Goal: Ask a question

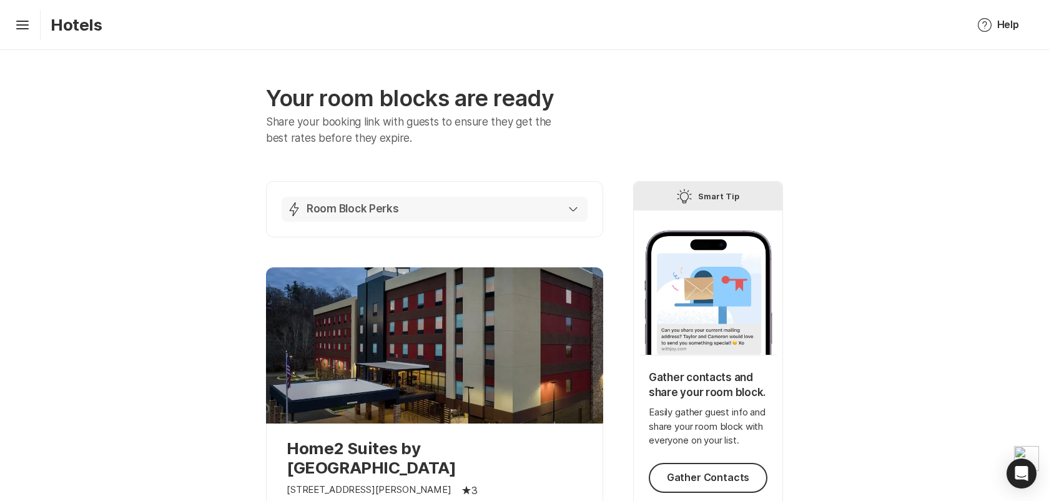
click at [586, 204] on button "Lightning Bolt Room Block Perks" at bounding box center [435, 209] width 306 height 25
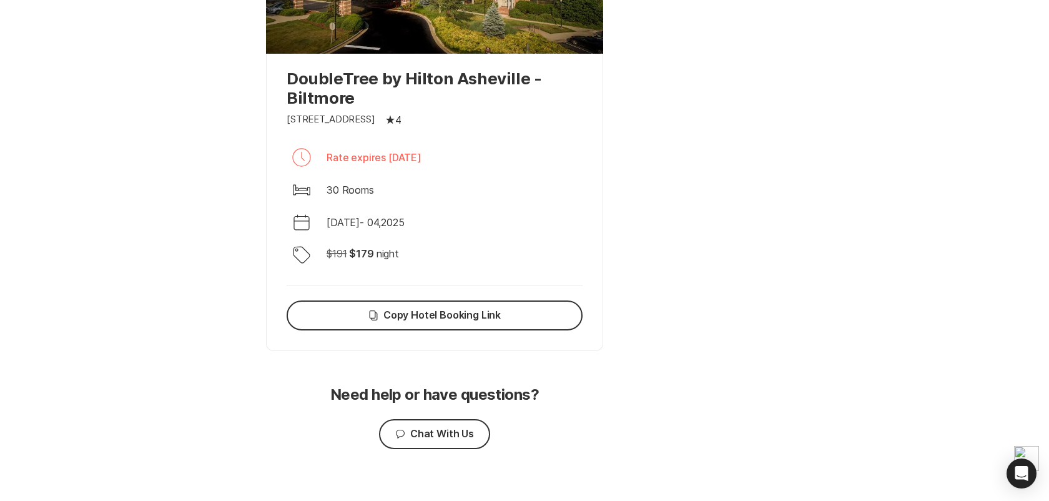
scroll to position [1412, 0]
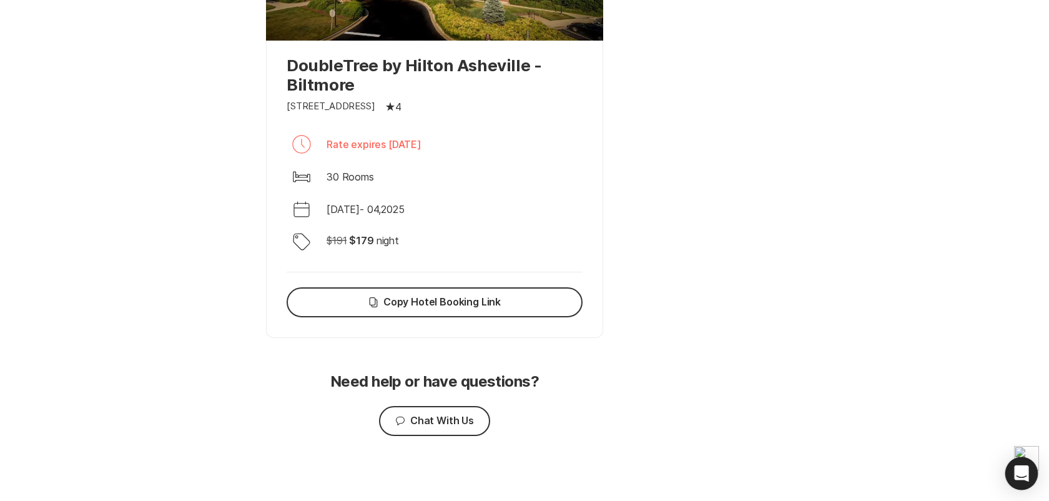
click at [1021, 477] on icon "Open Intercom Messenger" at bounding box center [1021, 473] width 16 height 16
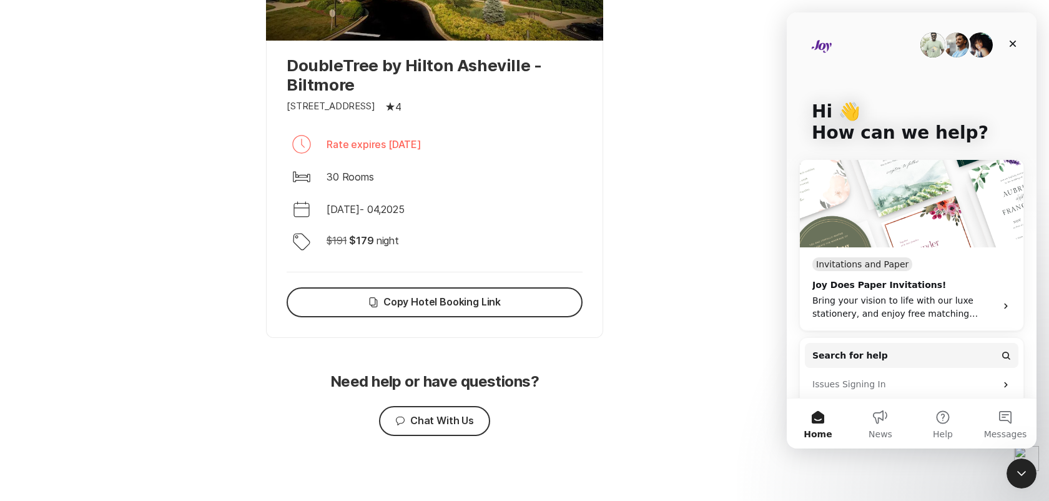
scroll to position [0, 0]
click at [468, 422] on button "Chat Chat With Us" at bounding box center [434, 421] width 111 height 30
click at [1015, 41] on icon "Close" at bounding box center [1013, 44] width 10 height 10
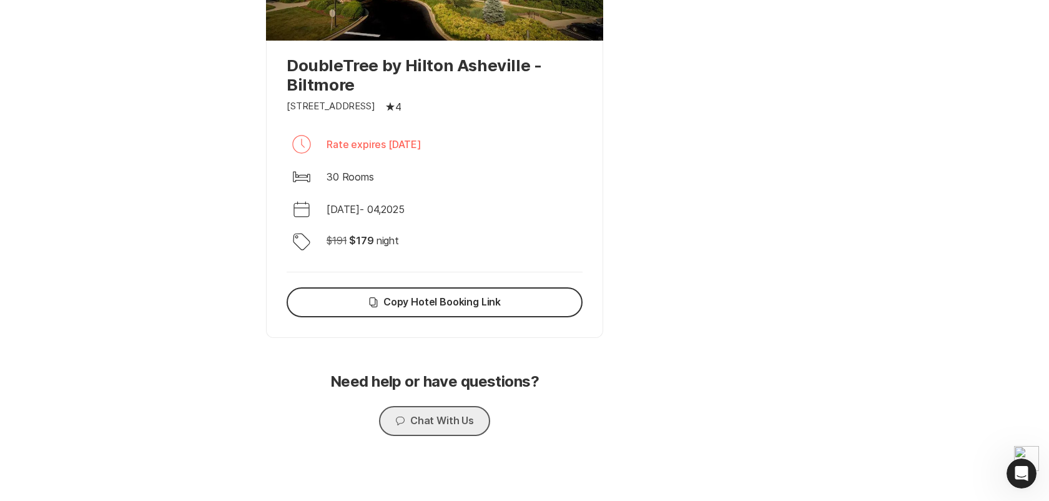
click at [467, 418] on button "Chat Chat With Us" at bounding box center [434, 421] width 111 height 30
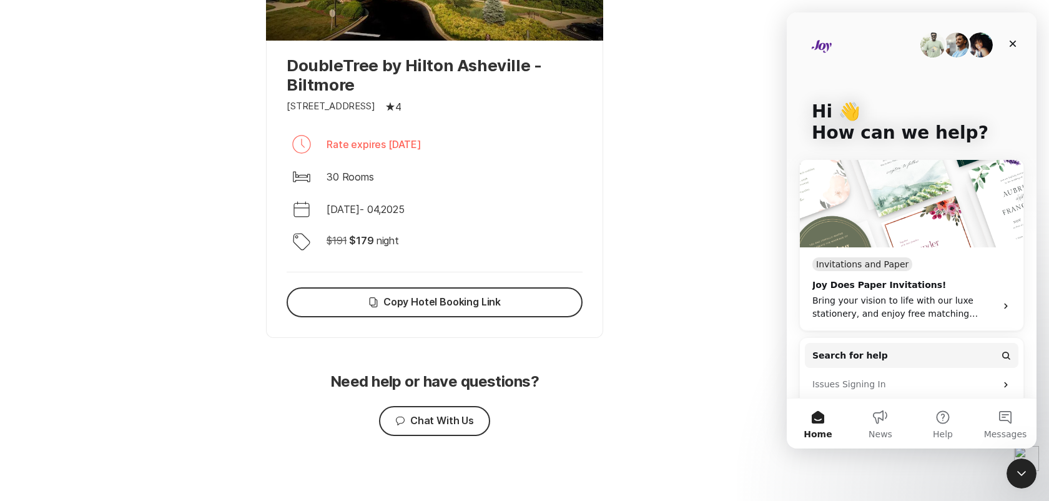
scroll to position [184, 0]
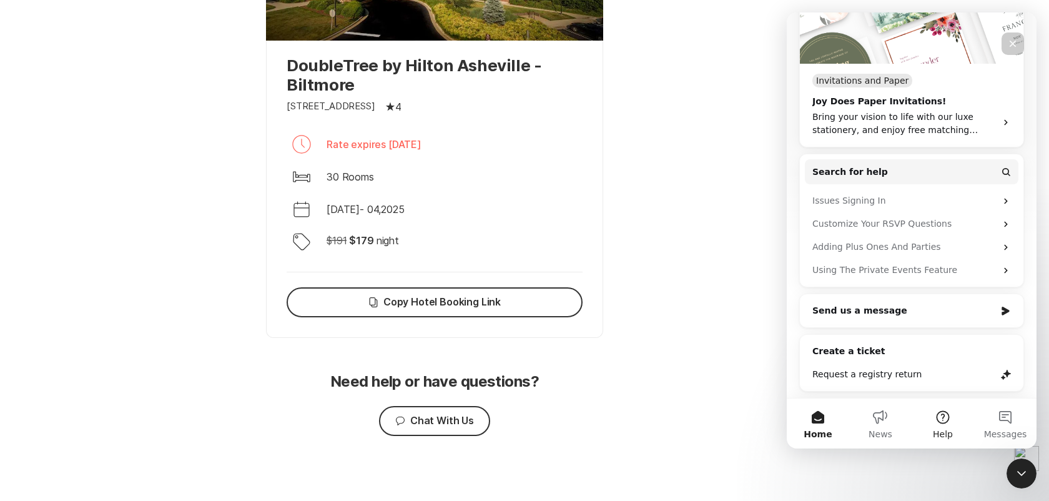
click at [952, 436] on button "Help" at bounding box center [943, 423] width 62 height 50
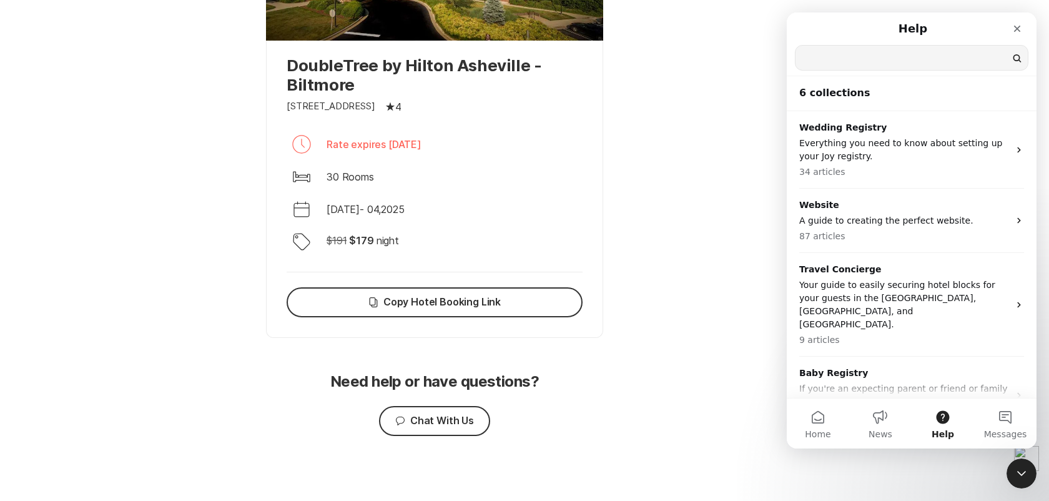
click at [865, 54] on input "Search for help" at bounding box center [912, 58] width 232 height 24
type input "shuttle"
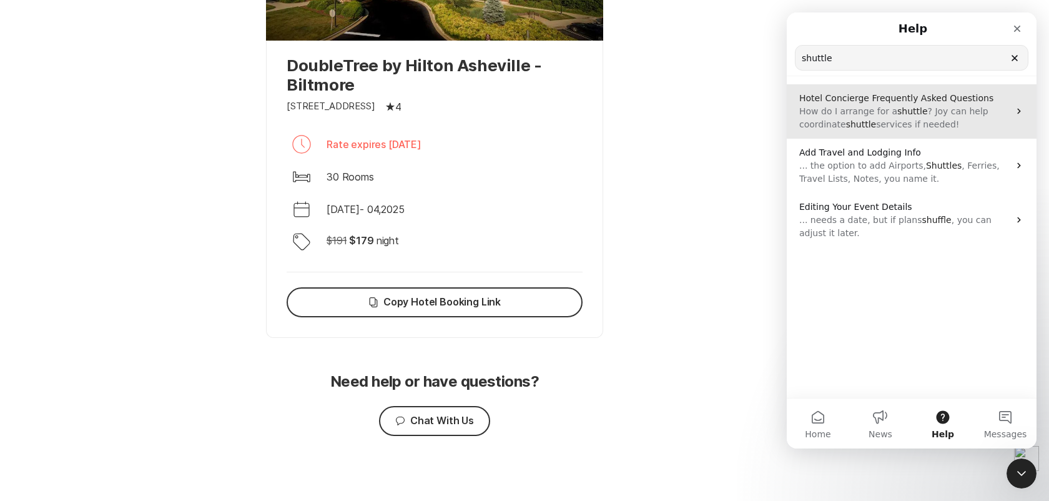
click at [869, 126] on span "shuttle" at bounding box center [861, 124] width 31 height 10
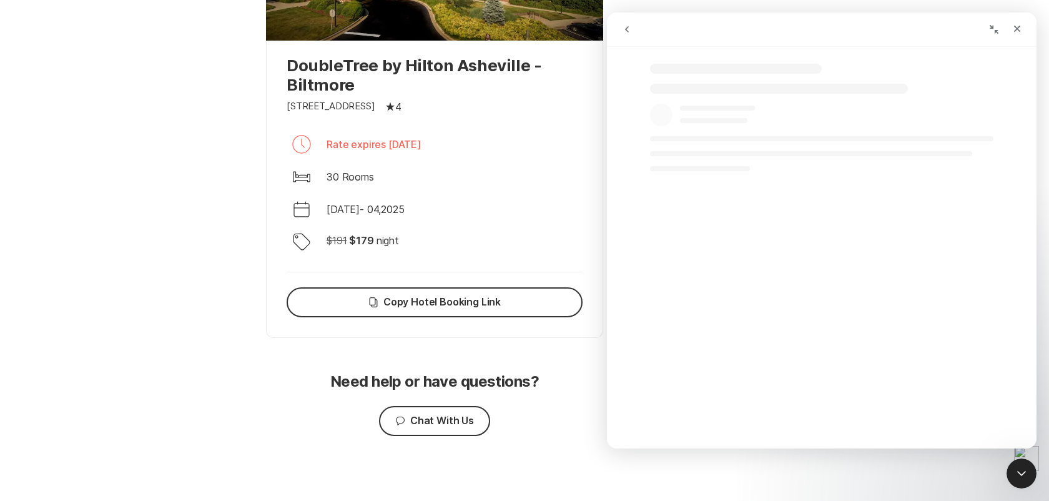
select select "en"
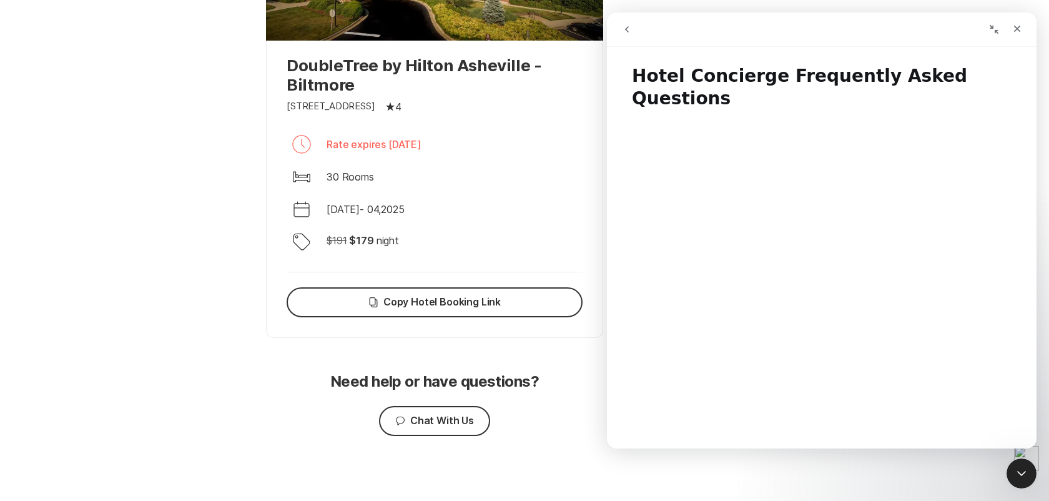
click at [625, 19] on button "go back" at bounding box center [627, 29] width 24 height 24
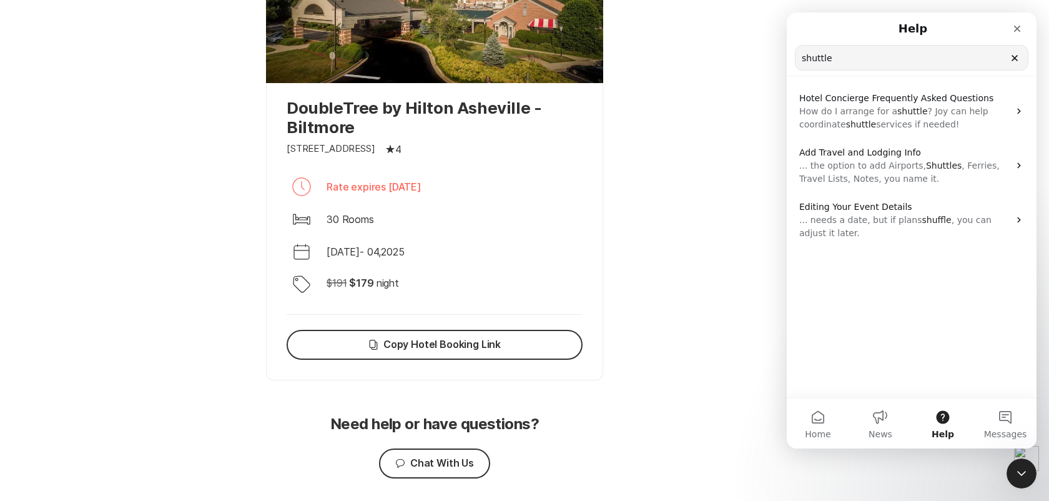
scroll to position [1412, 0]
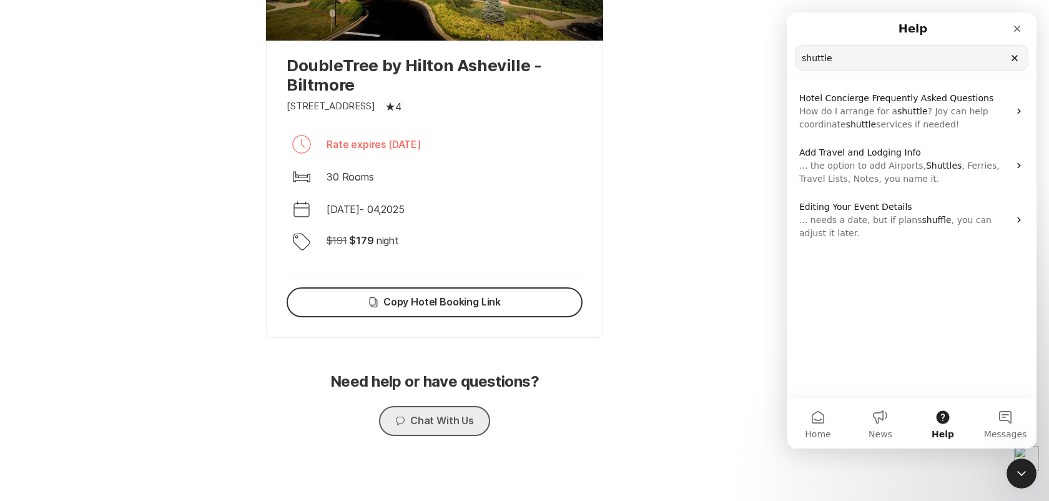
click at [426, 430] on button "Chat Chat With Us" at bounding box center [434, 421] width 111 height 30
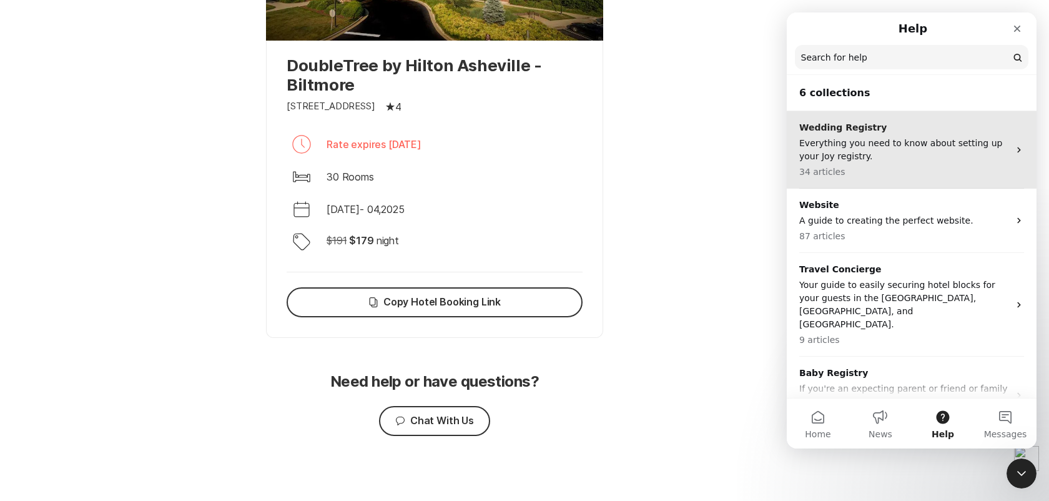
scroll to position [164, 0]
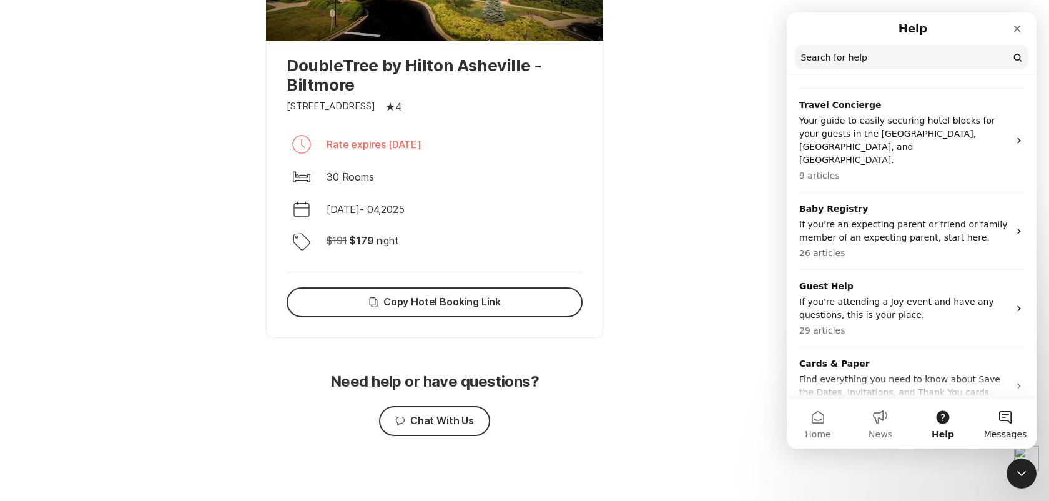
click at [1013, 430] on span "Messages" at bounding box center [1005, 434] width 43 height 9
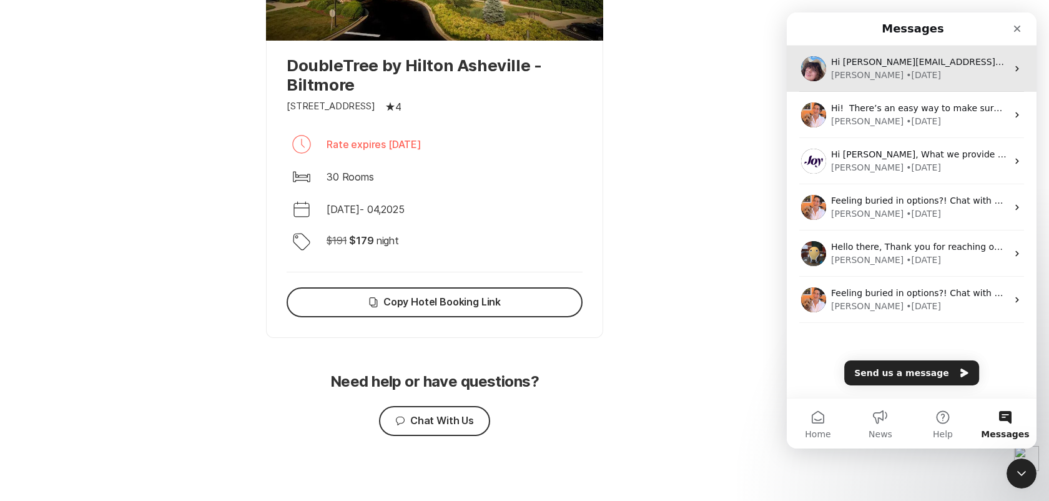
click at [962, 85] on div "Hi [PERSON_NAME][EMAIL_ADDRESS][PERSON_NAME][DOMAIN_NAME], We’d love to learn h…" at bounding box center [912, 69] width 250 height 46
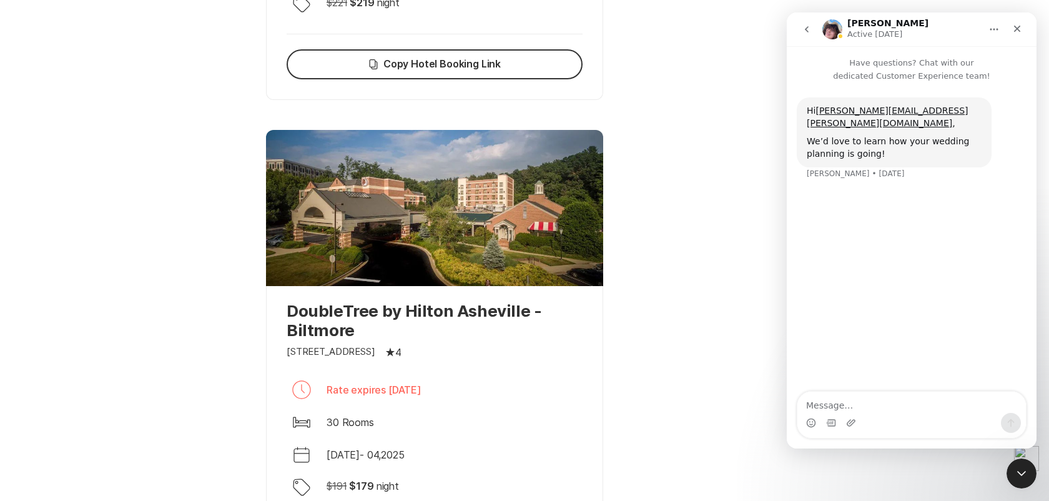
scroll to position [1412, 0]
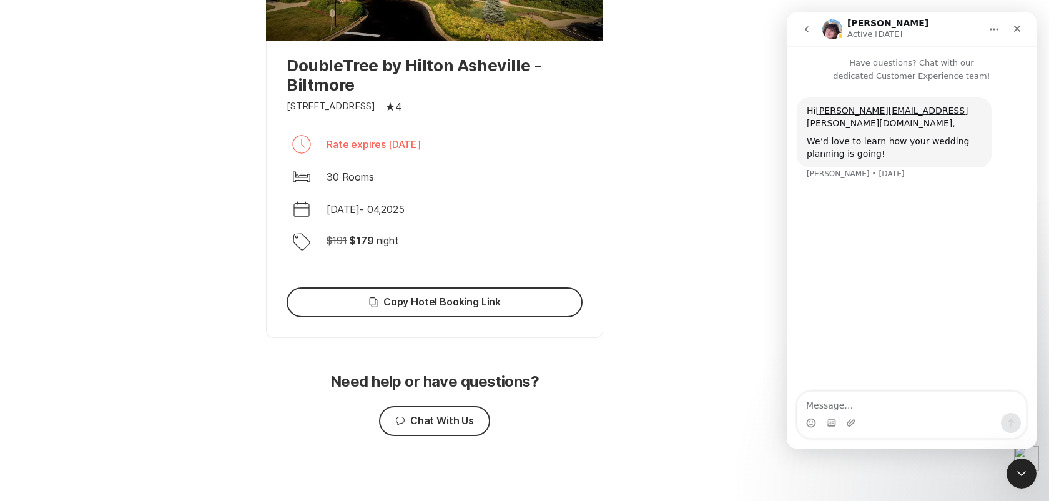
click at [804, 32] on icon "go back" at bounding box center [807, 29] width 10 height 10
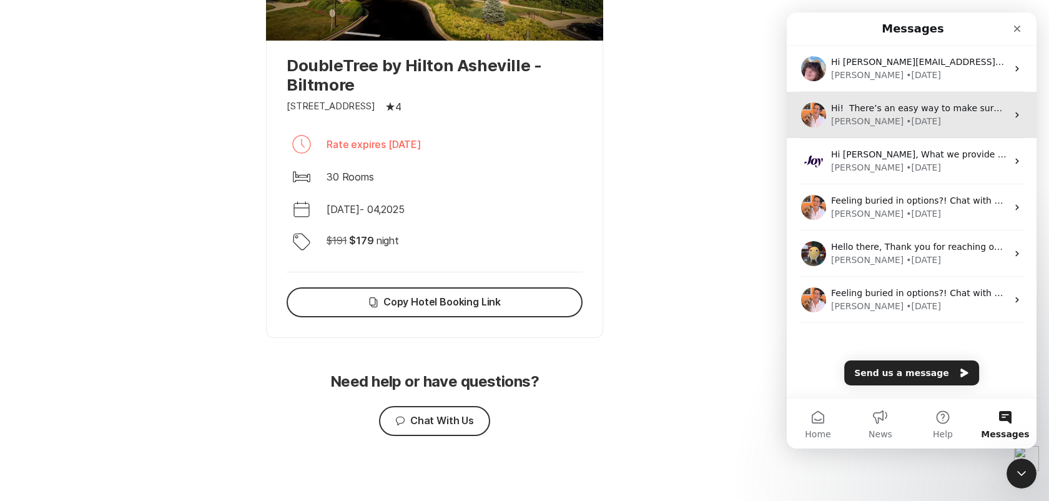
click at [929, 134] on div "Hi! There’s an easy way to make sure a guest doesn’t get asked additional quest…" at bounding box center [912, 115] width 250 height 46
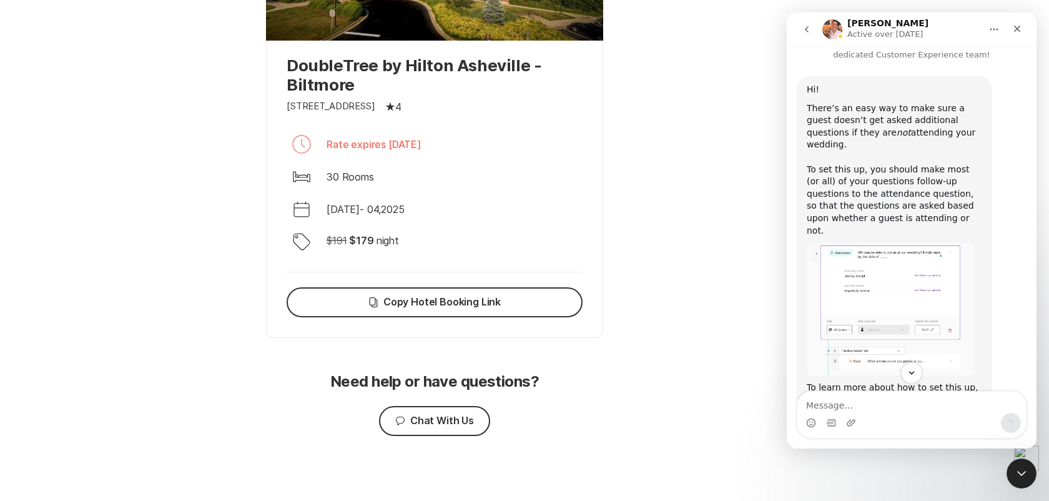
scroll to position [100, 0]
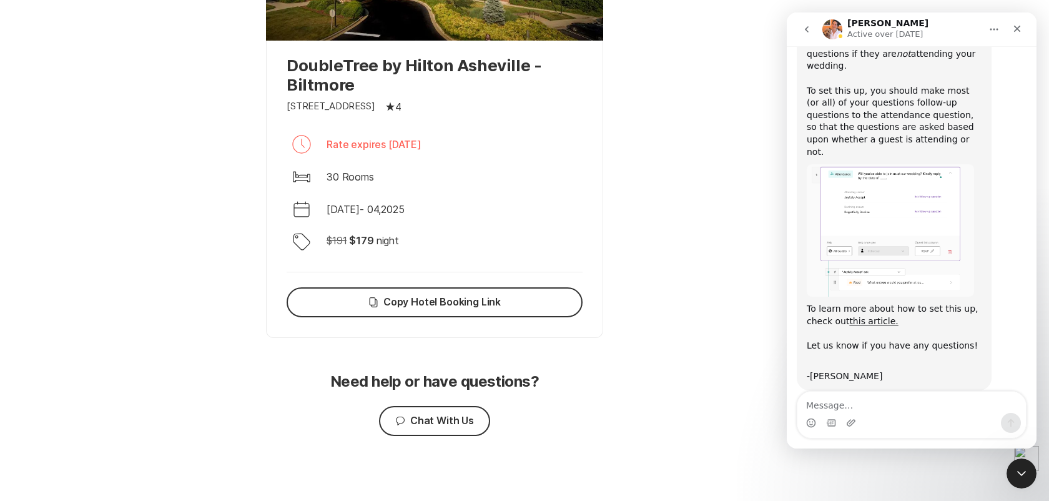
click at [802, 37] on button "go back" at bounding box center [807, 29] width 24 height 24
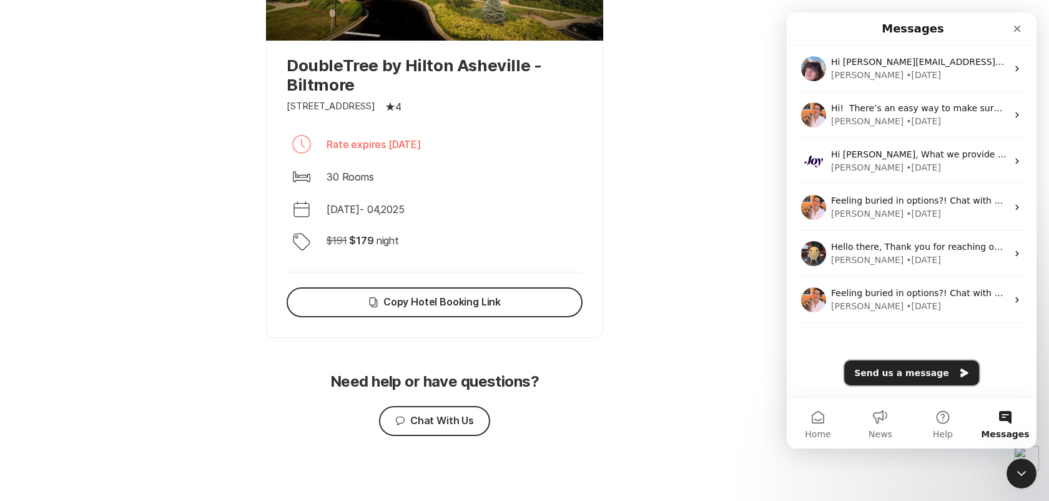
click at [912, 379] on button "Send us a message" at bounding box center [911, 372] width 135 height 25
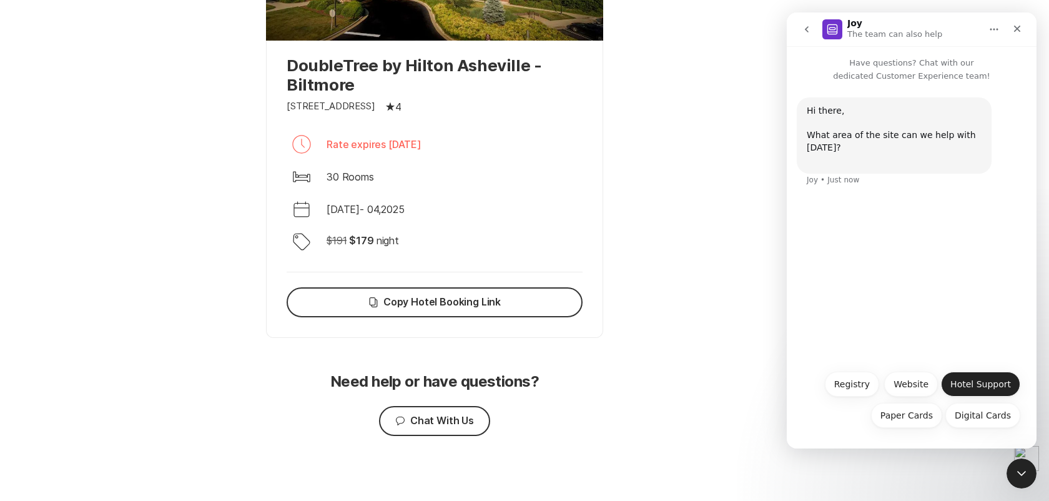
click at [965, 378] on button "Hotel Support" at bounding box center [980, 384] width 79 height 25
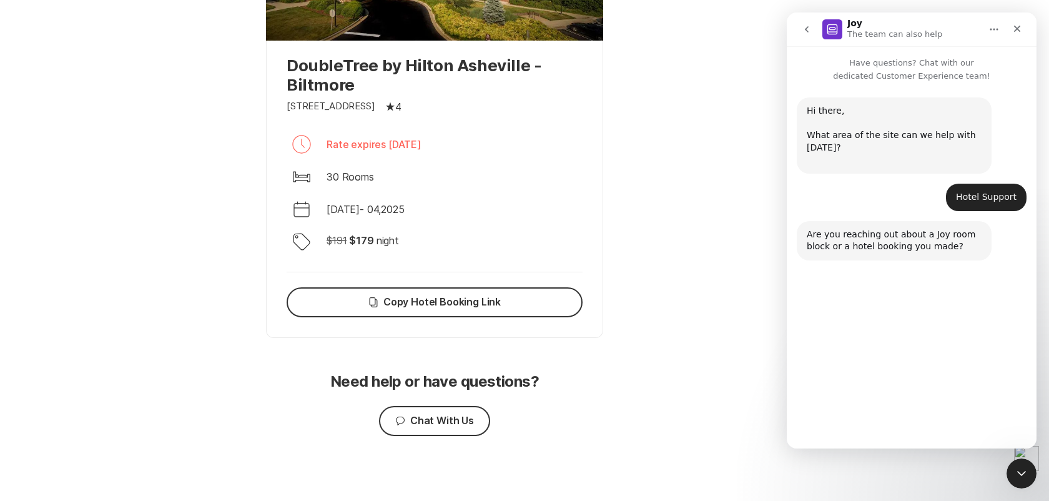
click at [910, 385] on button "Room Block" at bounding box center [902, 384] width 70 height 25
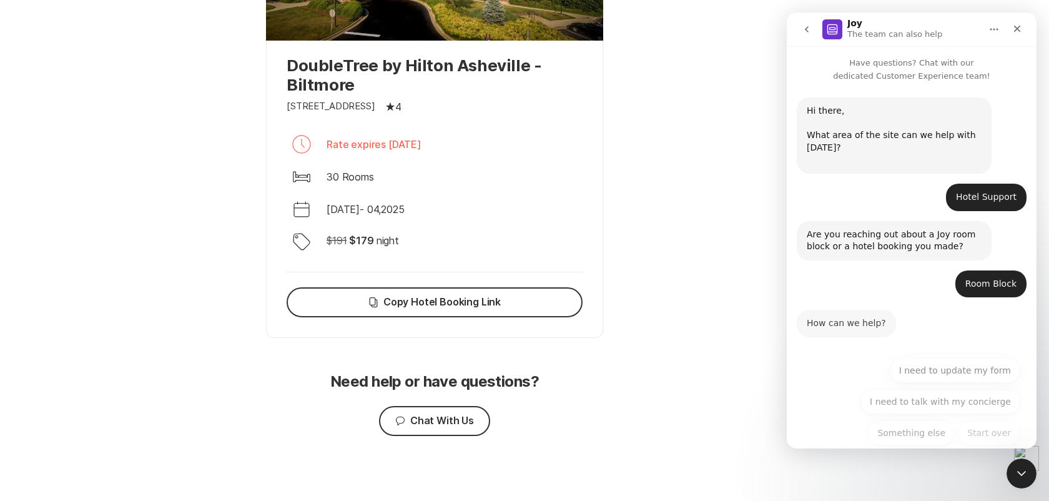
scroll to position [17, 0]
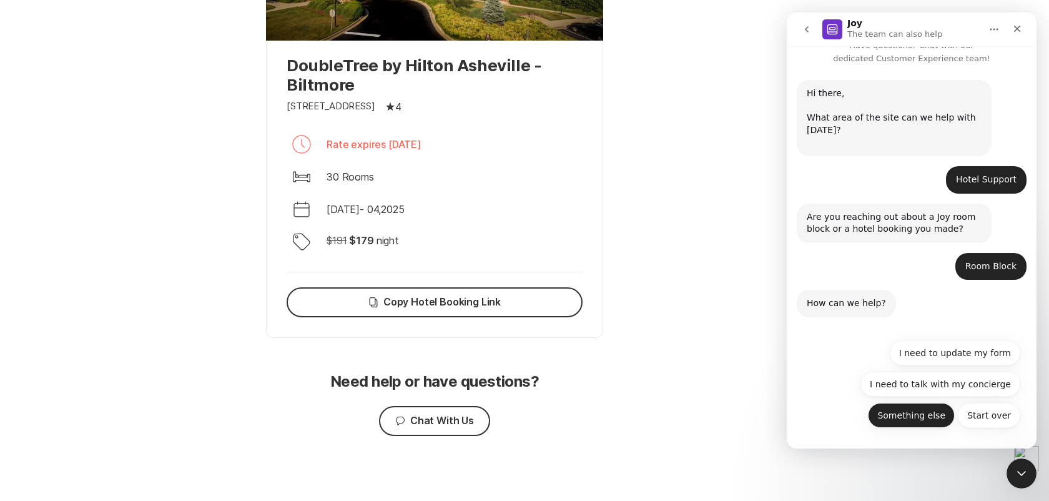
click at [932, 416] on button "Something else" at bounding box center [911, 415] width 87 height 25
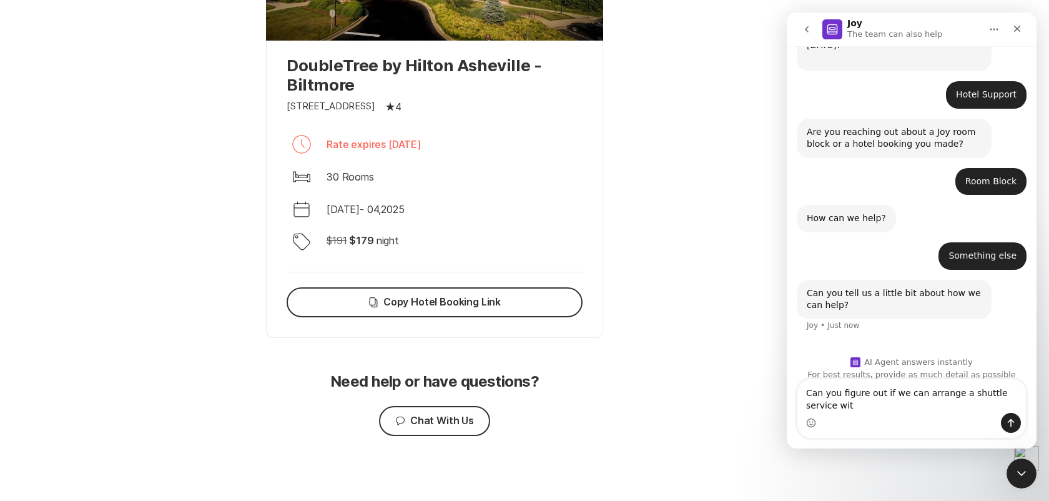
scroll to position [115, 0]
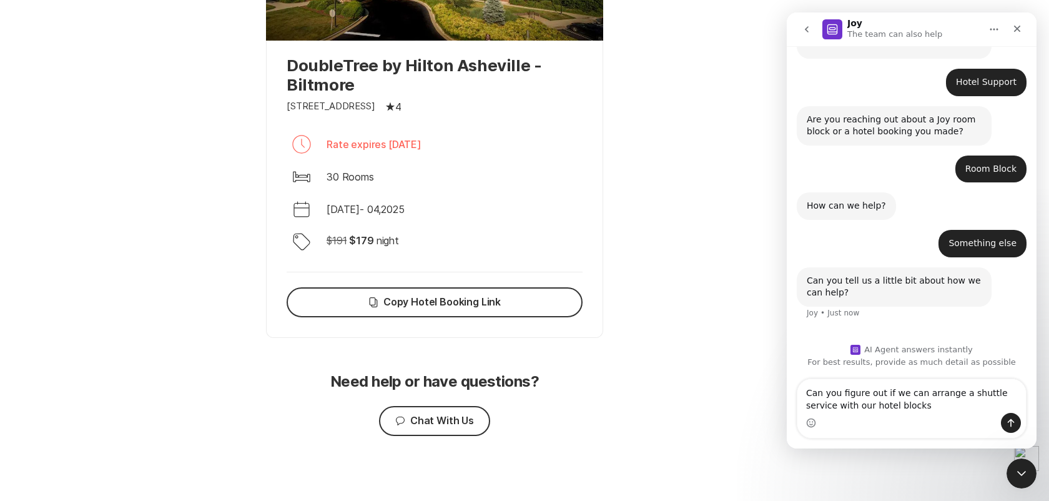
type textarea "Can you figure out if we can arrange a shuttle service with our hotel blocks/"
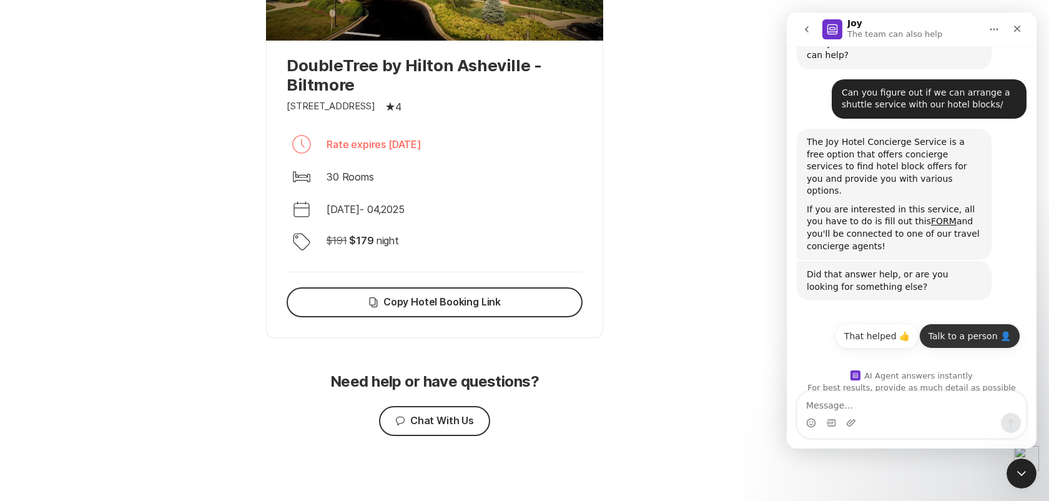
scroll to position [354, 0]
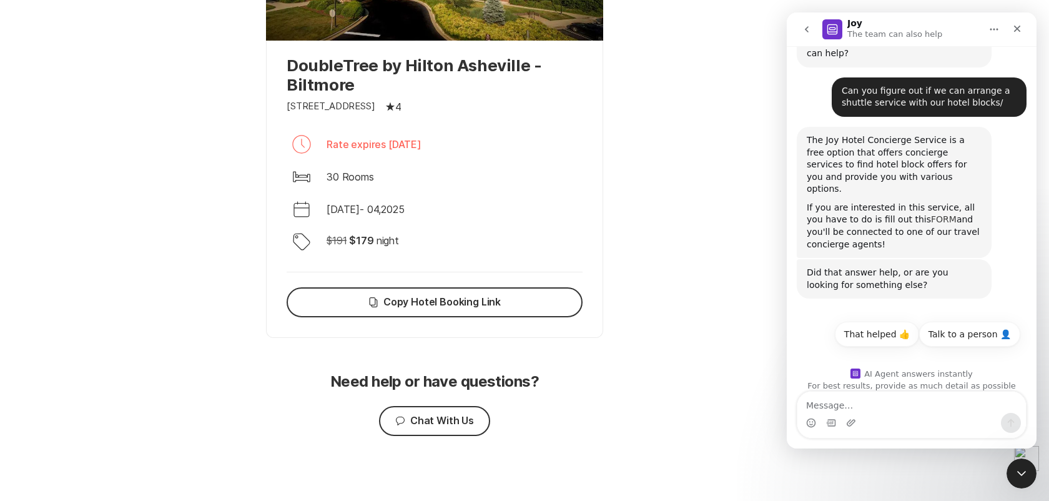
click at [931, 214] on link "FORM" at bounding box center [944, 219] width 26 height 10
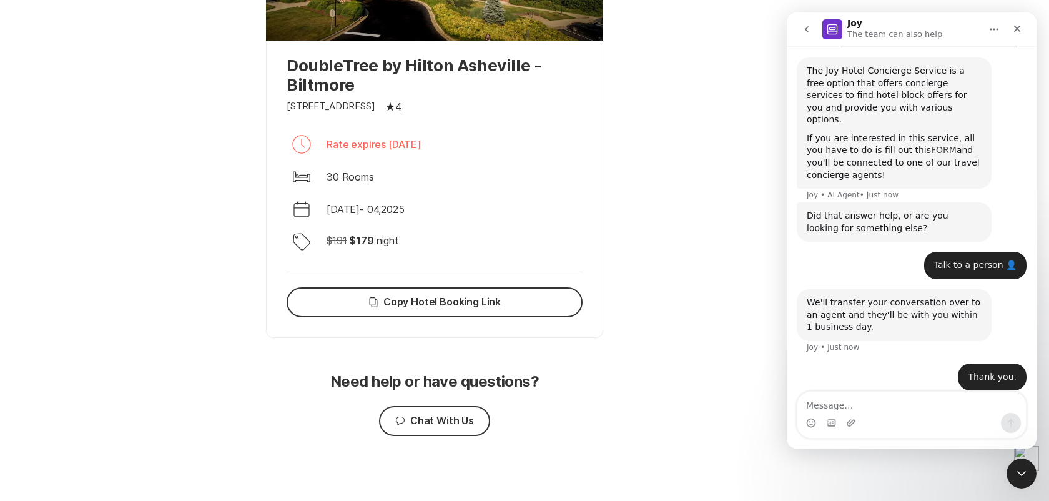
scroll to position [424, 0]
click at [811, 32] on icon "go back" at bounding box center [807, 29] width 10 height 10
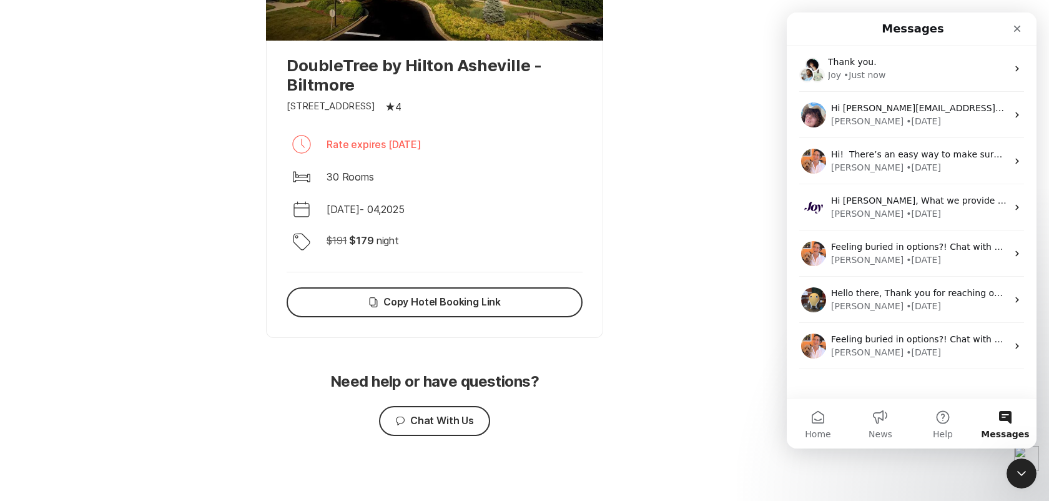
scroll to position [0, 0]
drag, startPoint x: 1022, startPoint y: 27, endPoint x: 1603, endPoint y: 140, distance: 591.5
click at [1022, 27] on div "Close" at bounding box center [1017, 28] width 22 height 22
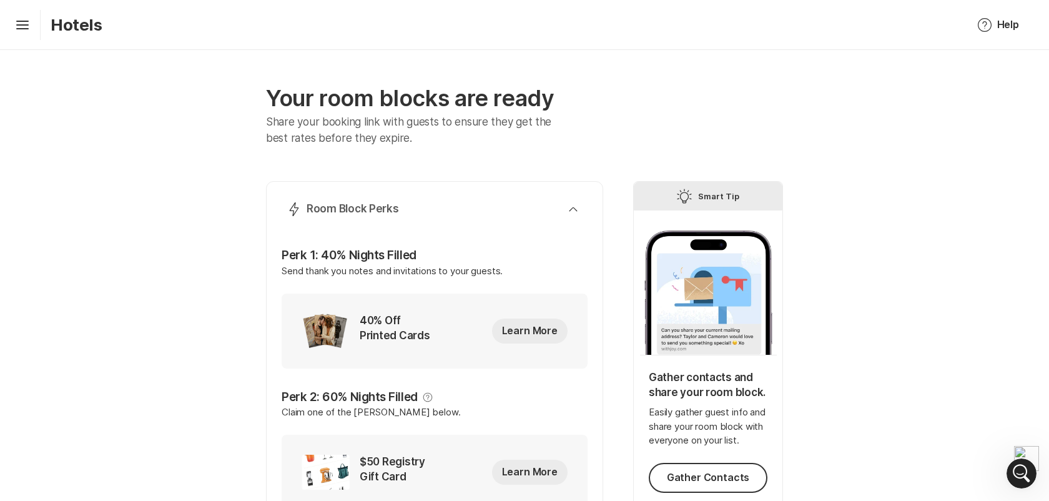
click at [44, 28] on div "Hamburger Hotels" at bounding box center [56, 25] width 92 height 30
click at [31, 28] on icon "Hamburger" at bounding box center [22, 25] width 20 height 20
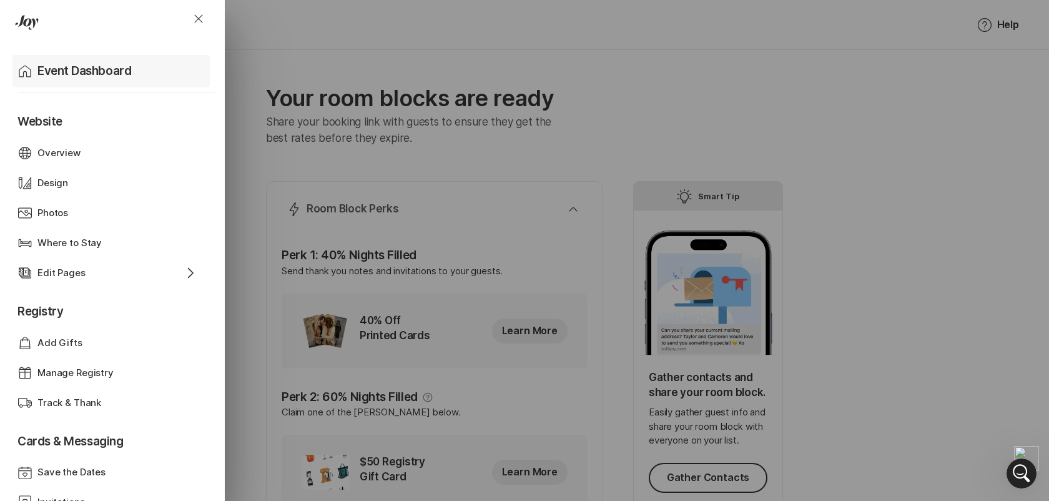
click at [80, 72] on p "Event Dashboard" at bounding box center [84, 70] width 94 height 17
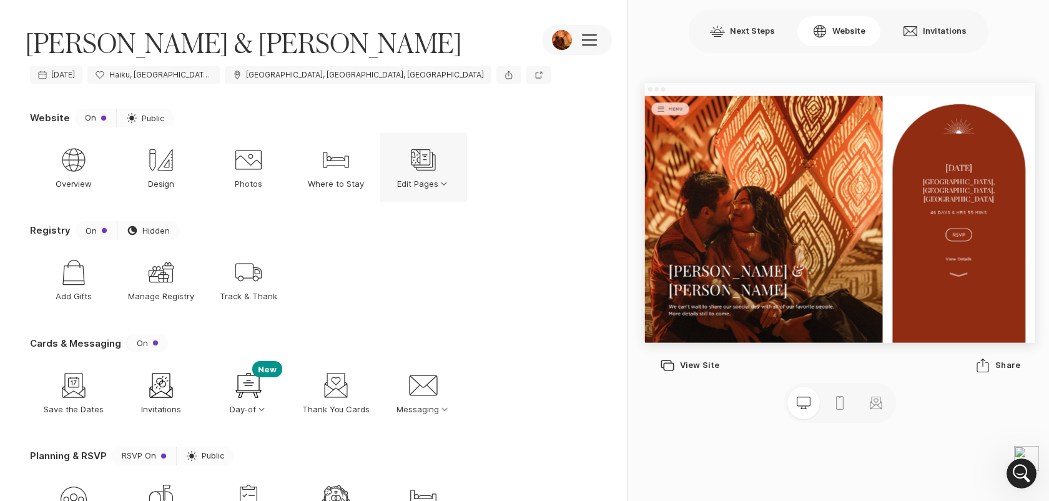
click at [428, 189] on p "Edit Pages Option Select Down" at bounding box center [423, 183] width 52 height 11
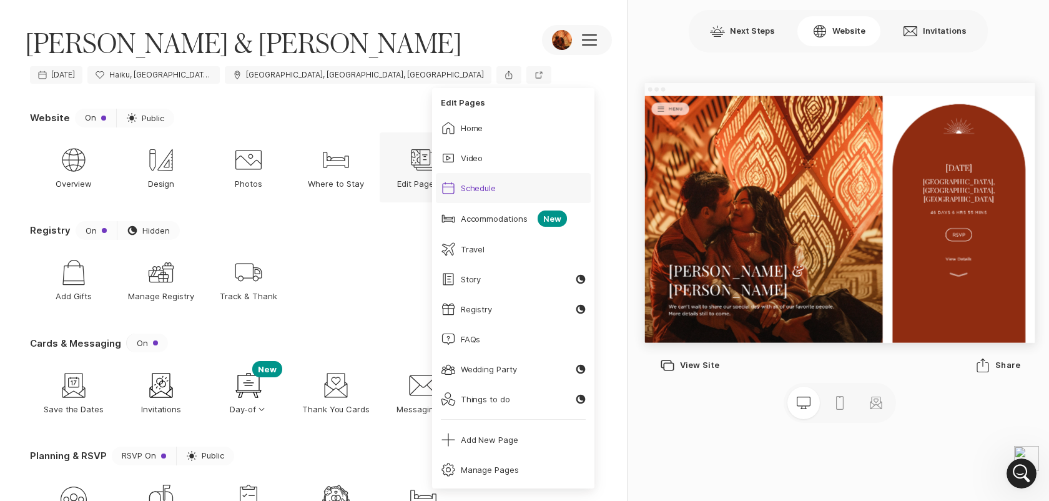
click at [475, 196] on link "Calendar Schedule" at bounding box center [513, 188] width 155 height 30
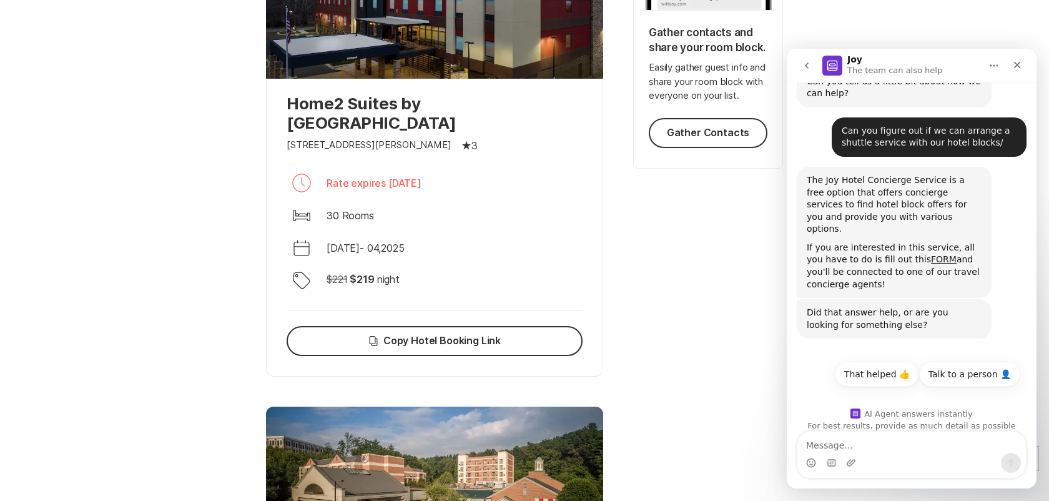
scroll to position [349, 0]
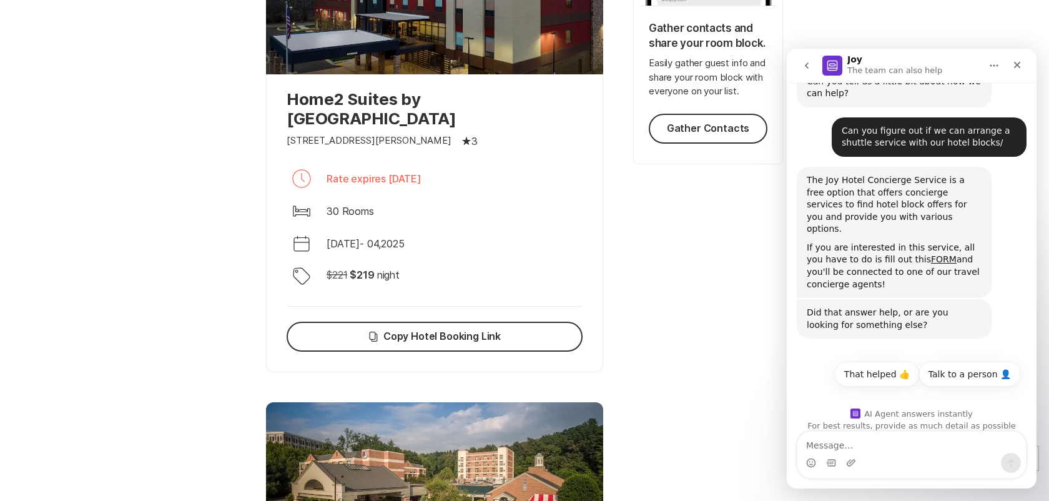
click at [951, 458] on div "Intercom messenger" at bounding box center [911, 463] width 229 height 20
click at [977, 367] on button "Talk to a person 👤" at bounding box center [969, 374] width 101 height 25
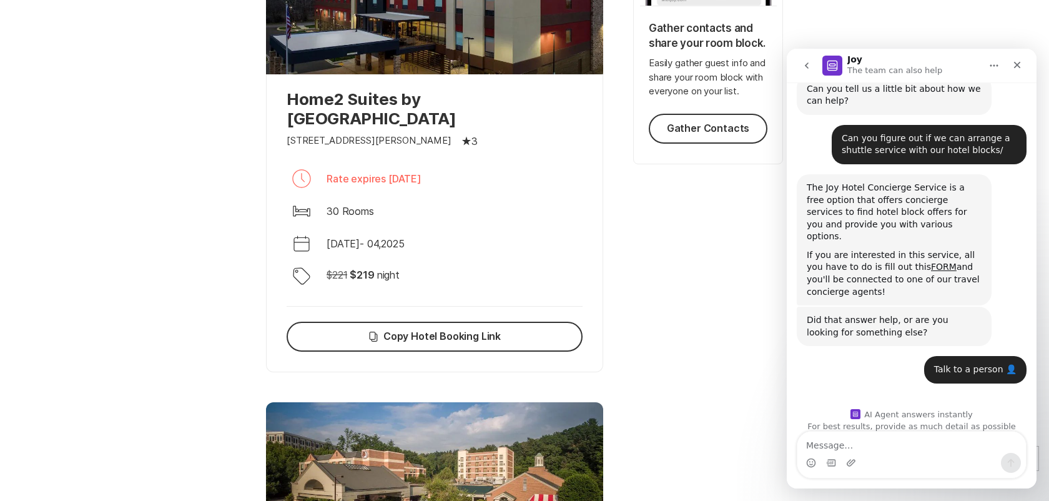
scroll to position [370, 0]
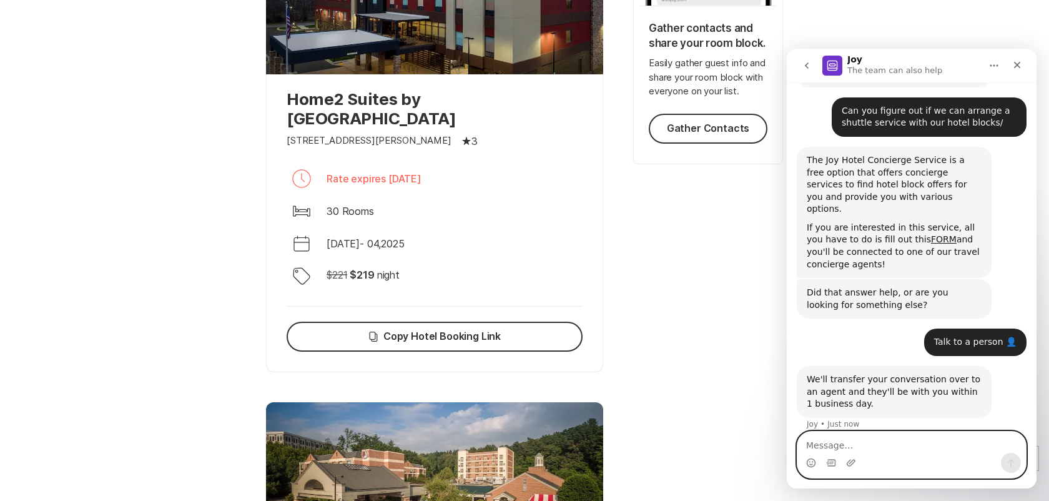
click at [874, 444] on textarea "Message…" at bounding box center [911, 441] width 229 height 21
type textarea "T"
type textarea "Thank you."
